Goal: Ask a question

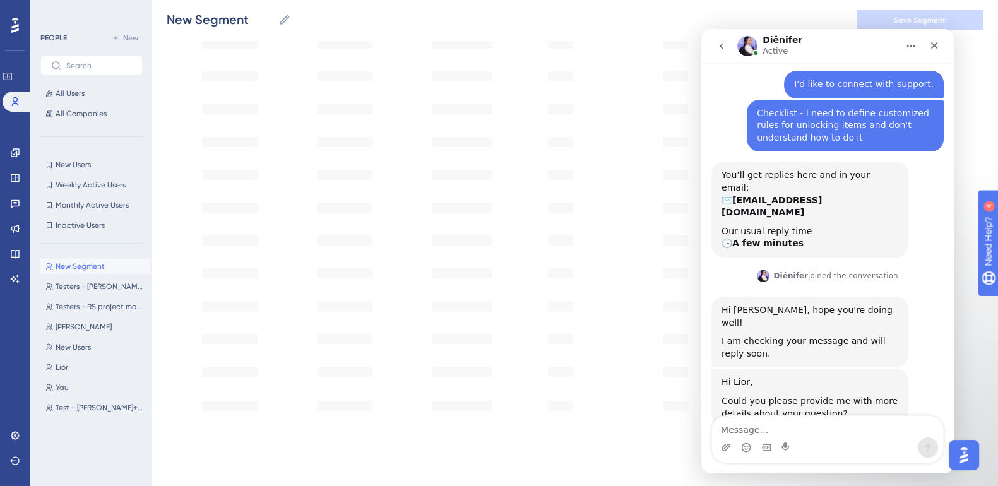
click at [809, 429] on textarea "Message…" at bounding box center [827, 426] width 231 height 21
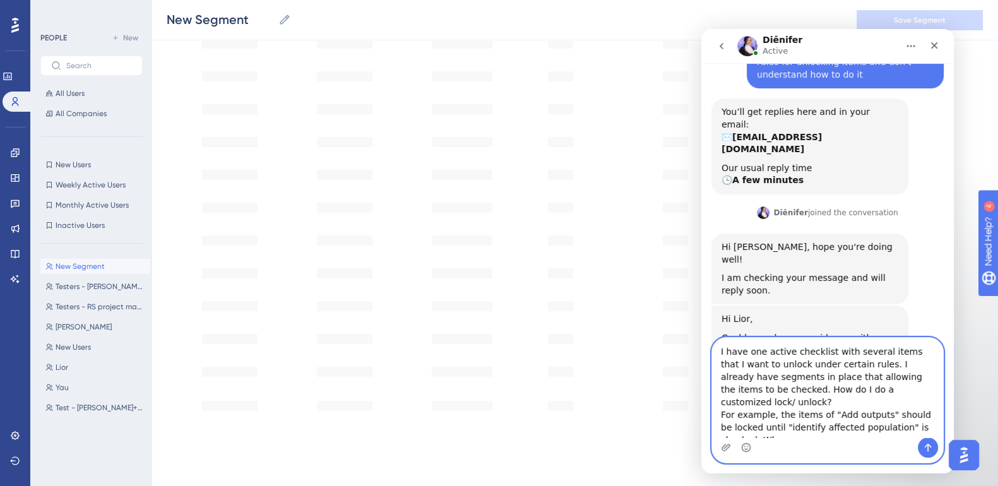
scroll to position [133, 0]
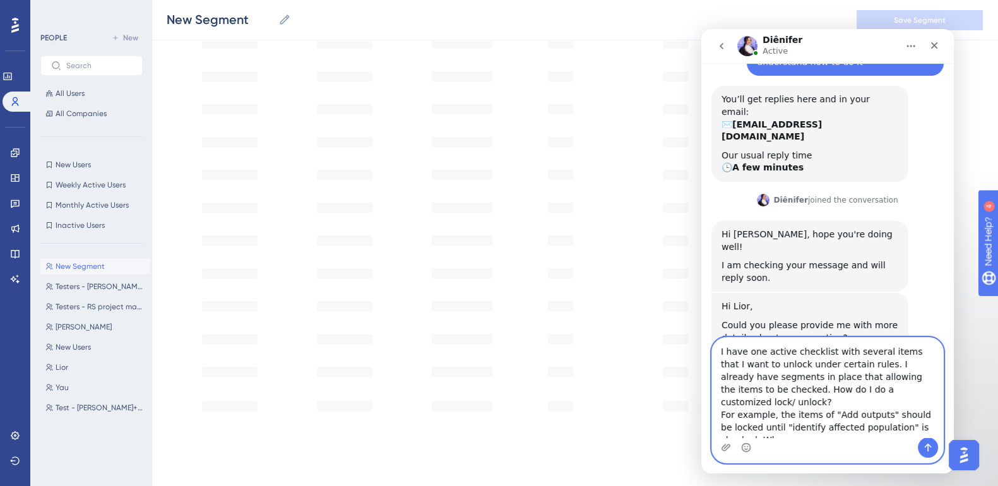
paste textarea ""identify affected population""
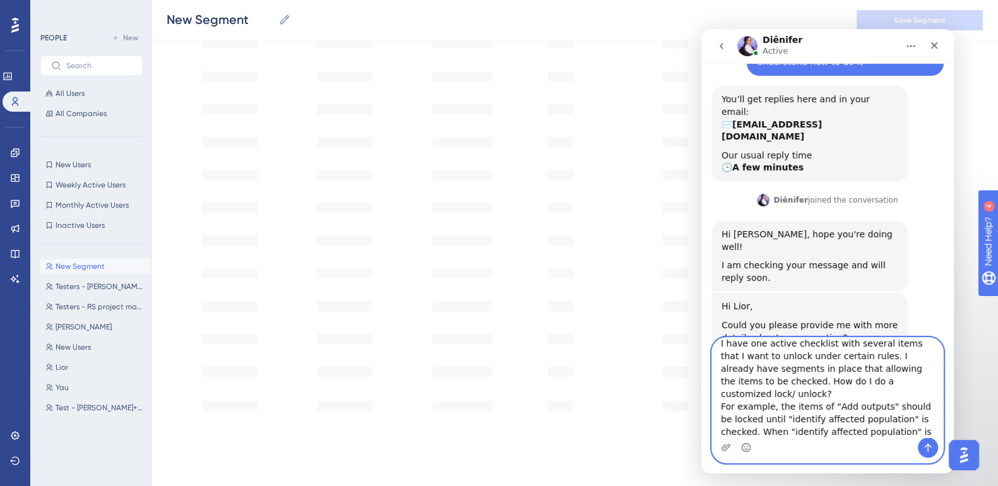
scroll to position [136, 0]
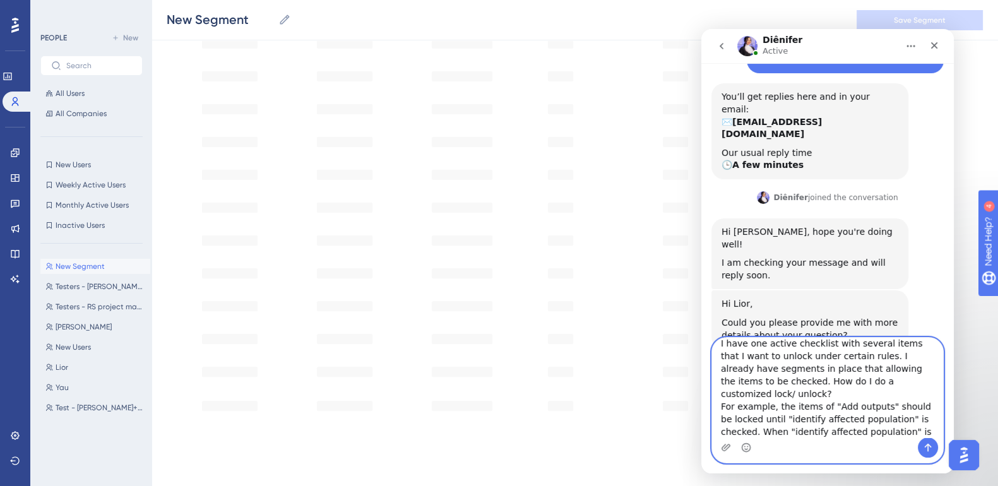
type textarea "I have one active checklist with several items that I want to unlock under cert…"
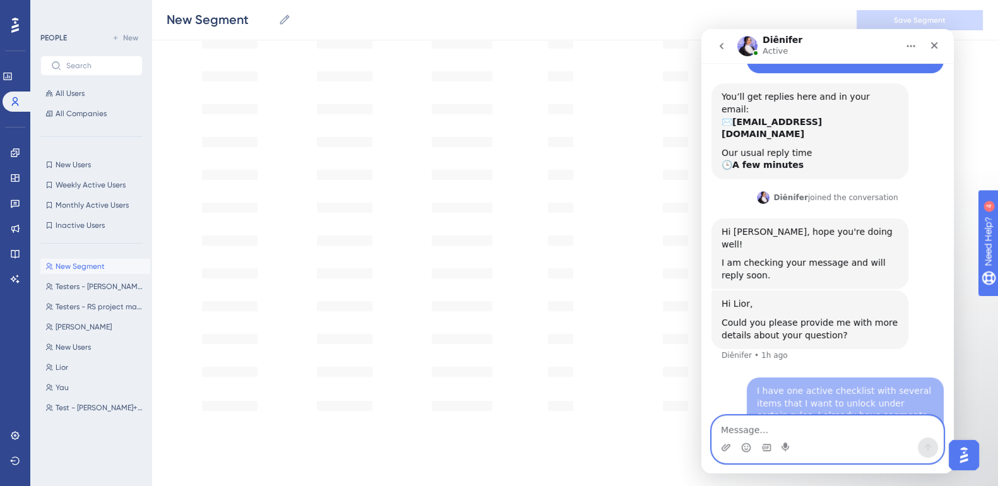
scroll to position [206, 0]
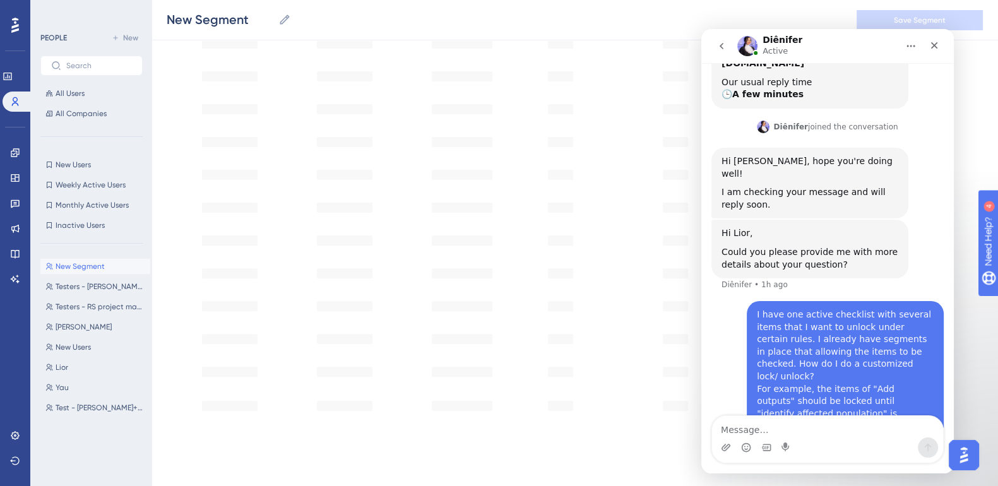
click at [770, 40] on h1 "Diênifer" at bounding box center [783, 39] width 40 height 9
click at [746, 44] on img "Intercom messenger" at bounding box center [748, 46] width 20 height 20
click at [773, 52] on p "Active" at bounding box center [775, 51] width 25 height 13
click at [937, 46] on icon "Close" at bounding box center [934, 45] width 10 height 10
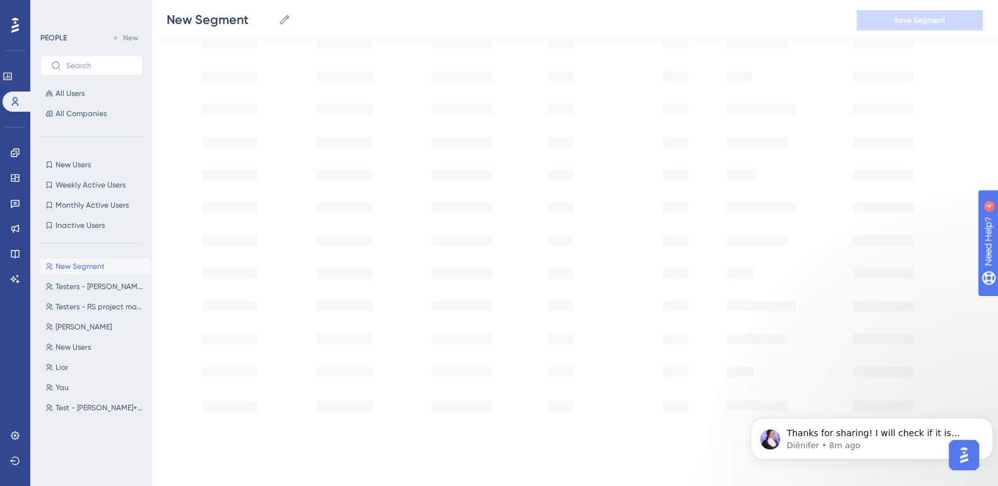
scroll to position [275, 0]
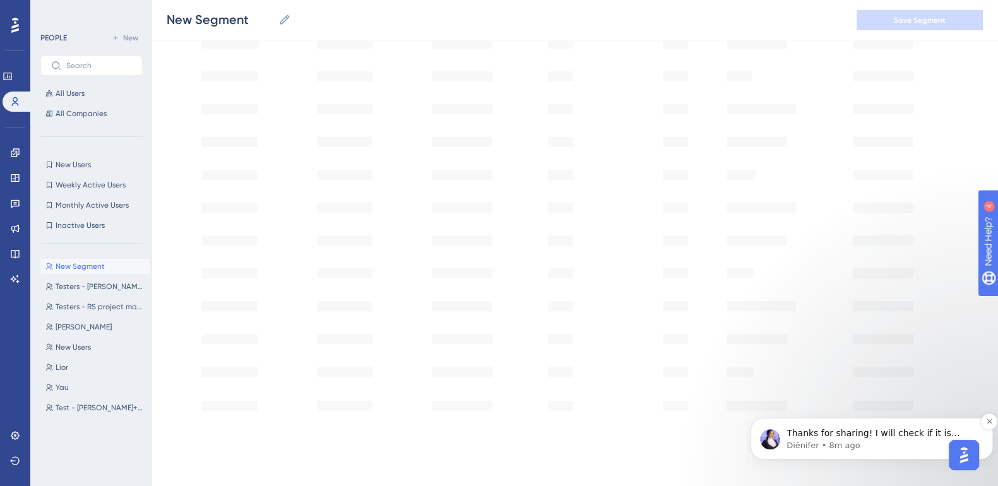
click at [923, 432] on span "Thanks for sharing! I will check if it is possible and get back to you soon. 😊" at bounding box center [874, 439] width 174 height 23
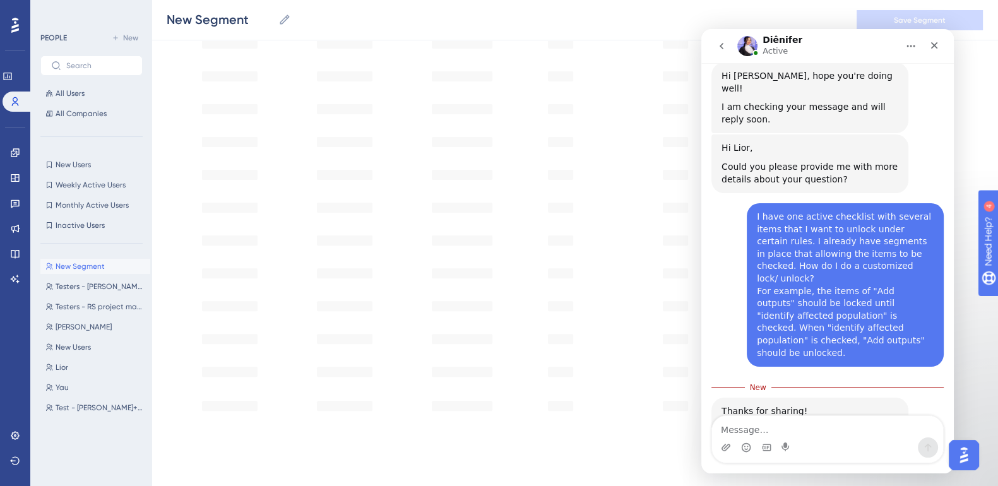
scroll to position [296, 0]
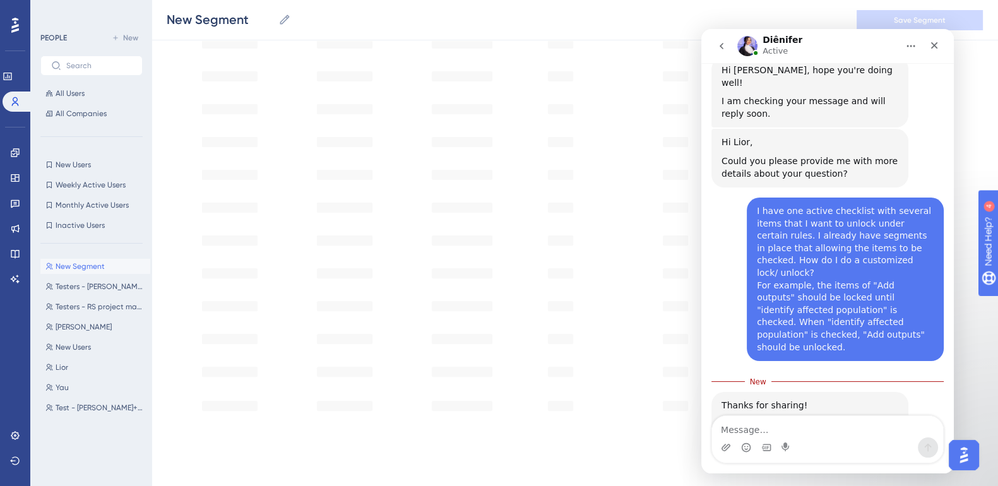
click at [789, 421] on textarea "Message…" at bounding box center [827, 426] width 231 height 21
type textarea "Thanks looking forward"
